Goal: Task Accomplishment & Management: Use online tool/utility

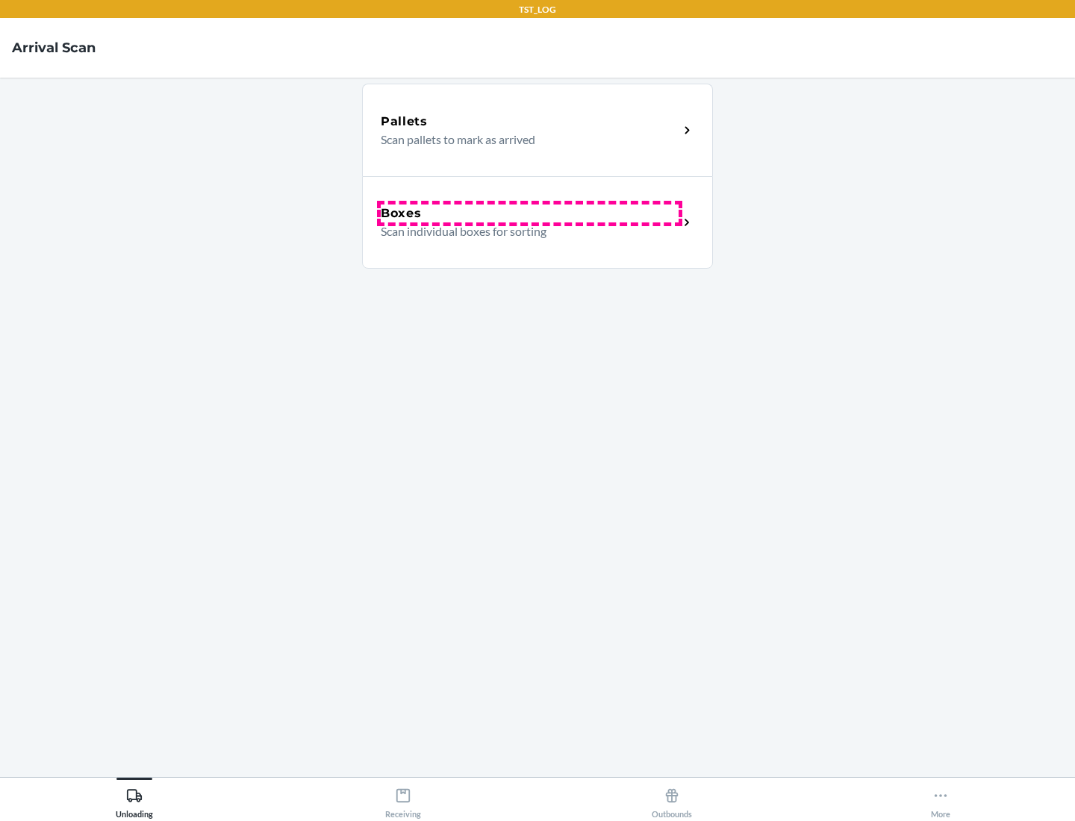
click at [529, 213] on div "Boxes" at bounding box center [530, 213] width 298 height 18
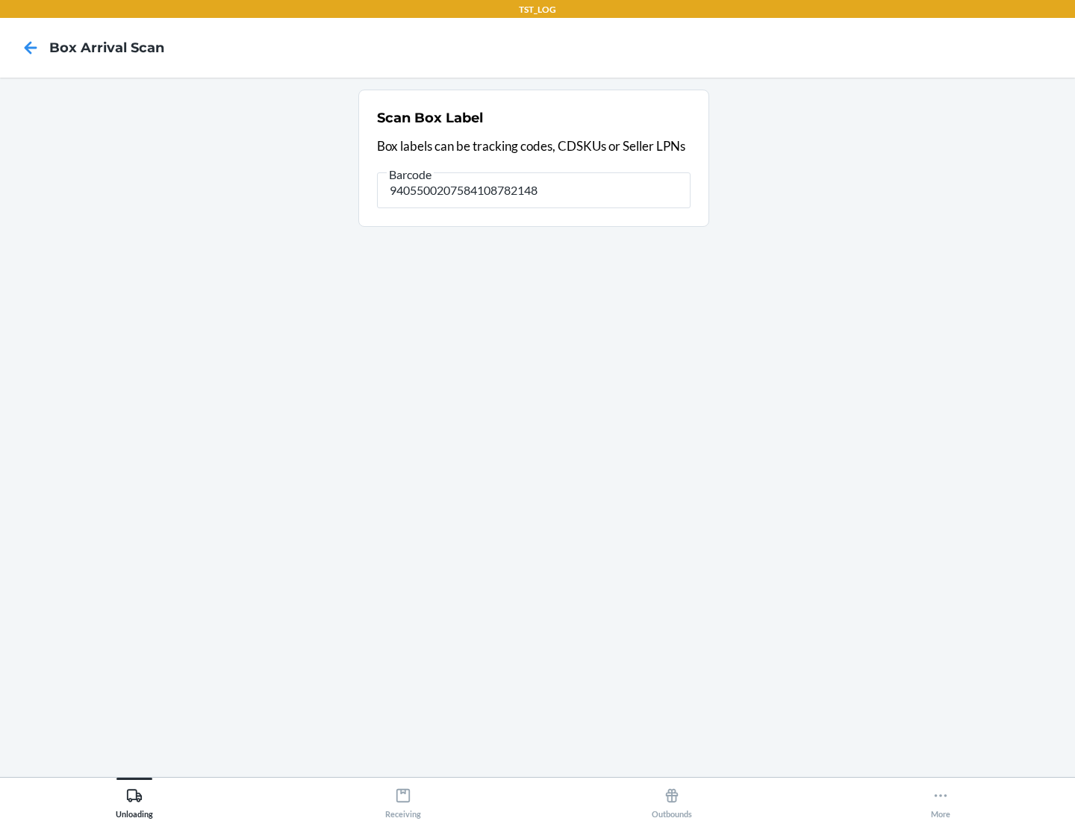
type input "9405500207584108782148"
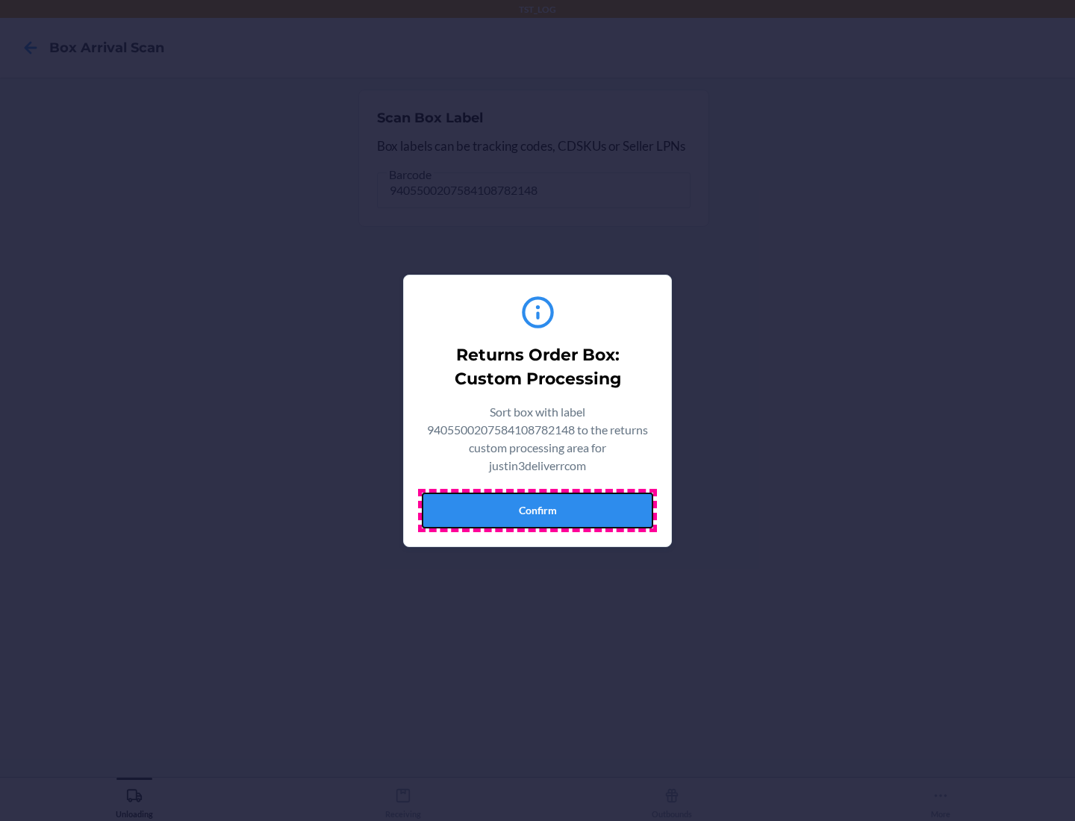
click at [537, 510] on button "Confirm" at bounding box center [537, 511] width 231 height 36
